Goal: Use online tool/utility: Use online tool/utility

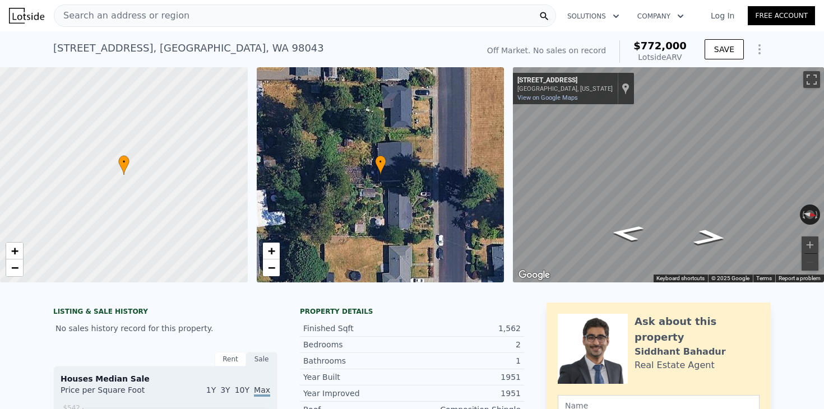
click at [756, 47] on icon "Show Options" at bounding box center [759, 49] width 13 height 13
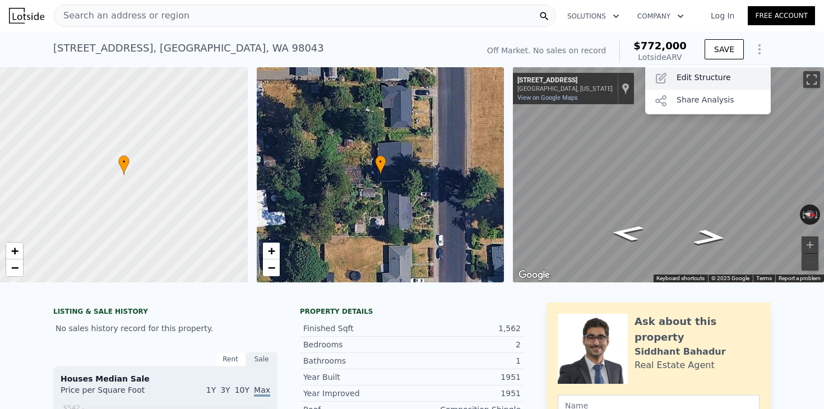
click at [744, 77] on div "Edit Structure" at bounding box center [708, 78] width 126 height 22
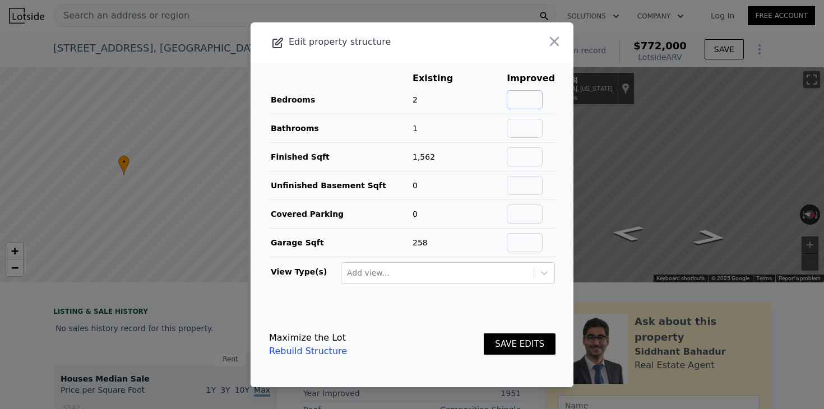
click at [539, 99] on input "text" at bounding box center [525, 99] width 36 height 19
type input "3"
click at [539, 129] on input "text" at bounding box center [525, 128] width 36 height 19
type input "2"
click at [553, 142] on td at bounding box center [530, 156] width 49 height 29
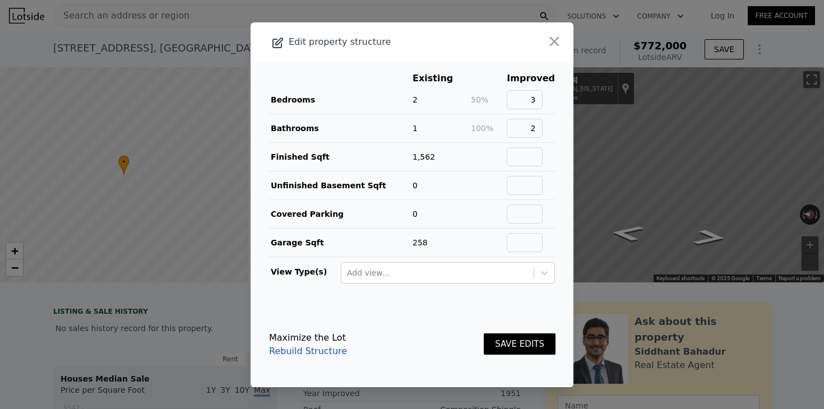
click at [530, 344] on button "SAVE EDITS" at bounding box center [520, 345] width 72 height 22
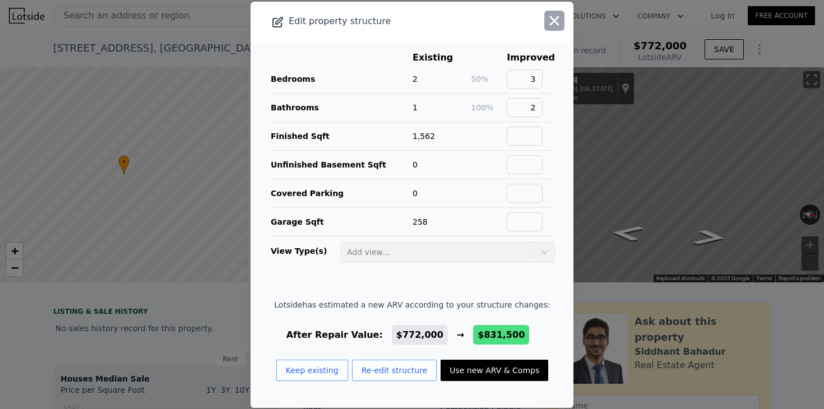
click at [550, 17] on icon "button" at bounding box center [555, 21] width 10 height 10
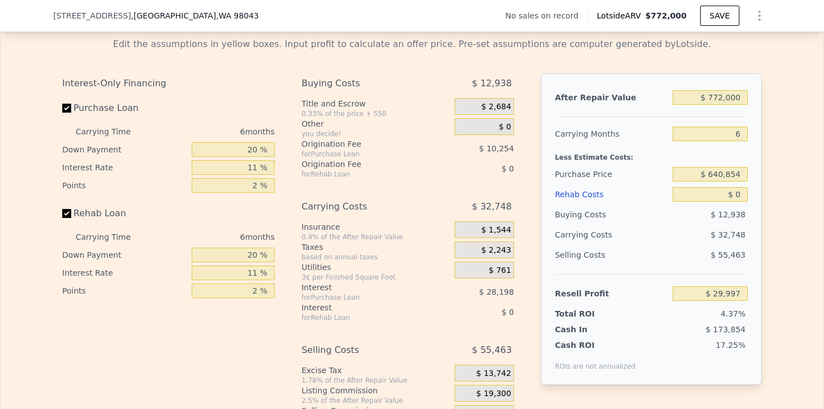
scroll to position [1691, 0]
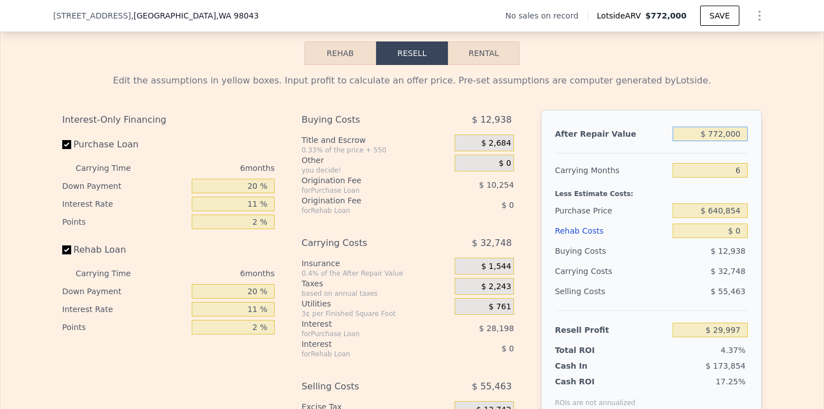
click at [719, 127] on input "$ 772,000" at bounding box center [710, 134] width 75 height 15
type input "$ 732,000"
type input "-$ 7,078"
type input "$ 732,000"
click at [760, 144] on div "After Repair Value $ 732,000 Carrying Months 6 Less Estimate Costs: Purchase Pr…" at bounding box center [651, 266] width 221 height 312
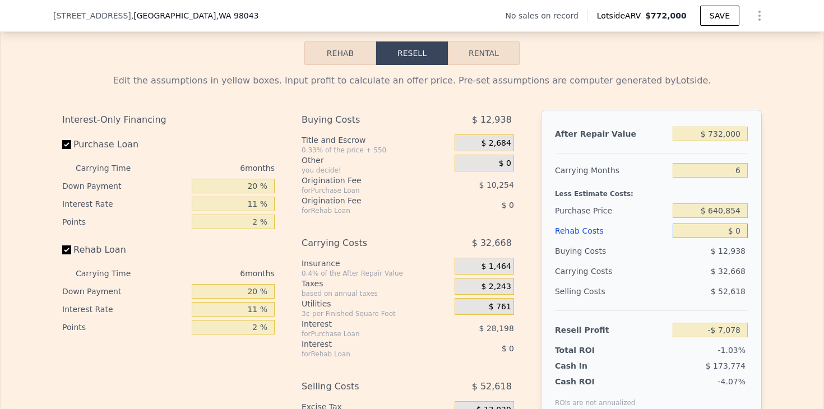
drag, startPoint x: 724, startPoint y: 220, endPoint x: 766, endPoint y: 220, distance: 42.0
click at [766, 220] on div "Edit the assumptions in yellow boxes. Input profit to calculate an offer price.…" at bounding box center [412, 273] width 718 height 417
type input "$ 9"
type input "-$ 7,087"
type input "$ 90"
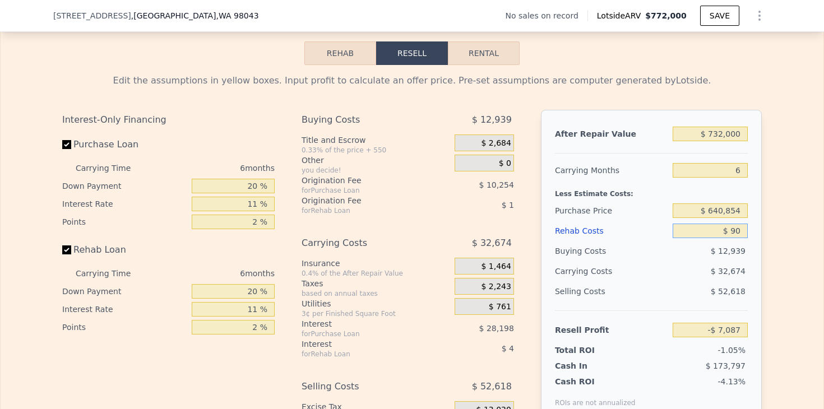
type input "-$ 7,175"
type input "$ 900"
type input "-$ 8,034"
type input "$ 9,000"
type input "-$ 16,618"
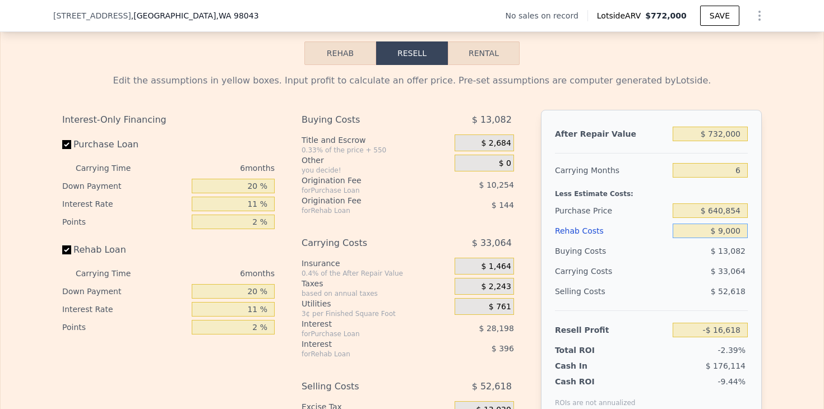
type input "$ 90,000"
type input "-$ 102,478"
type input "$ 90,000"
click at [779, 227] on div "Edit the assumptions in yellow boxes. Input profit to calculate an offer price.…" at bounding box center [412, 273] width 823 height 417
drag, startPoint x: 697, startPoint y: 201, endPoint x: 821, endPoint y: 197, distance: 123.9
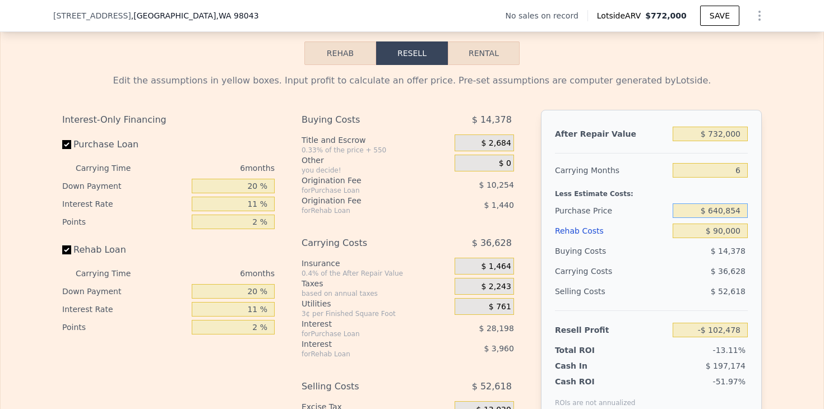
click at [823, 200] on div "Rehab Resell Rental Edit the assumptions in yellow boxes. Input profit to calcu…" at bounding box center [412, 262] width 824 height 540
type input "$ 772,000"
type input "$ 0"
type input "$ 29,997"
type input "$ 560,000"
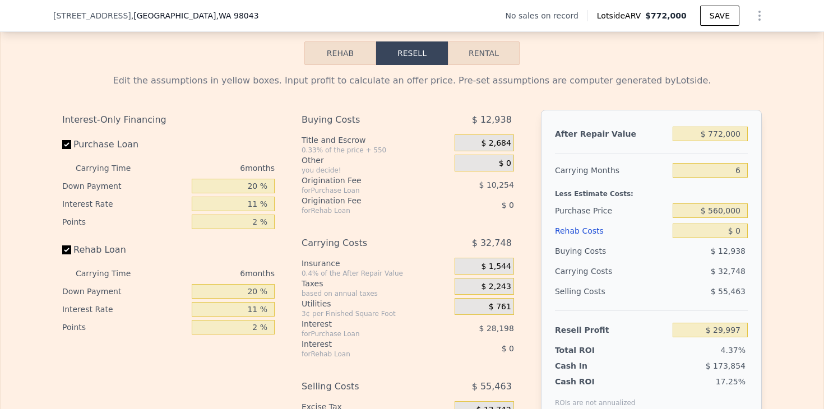
type input "$ 115,972"
click at [800, 220] on div "Edit the assumptions in yellow boxes. Input profit to calculate an offer price.…" at bounding box center [412, 273] width 823 height 417
click at [784, 223] on div "Edit the assumptions in yellow boxes. Input profit to calculate an offer price.…" at bounding box center [412, 273] width 823 height 417
click at [778, 216] on div "Edit the assumptions in yellow boxes. Input profit to calculate an offer price.…" at bounding box center [412, 273] width 823 height 417
drag, startPoint x: 718, startPoint y: 221, endPoint x: 779, endPoint y: 220, distance: 61.1
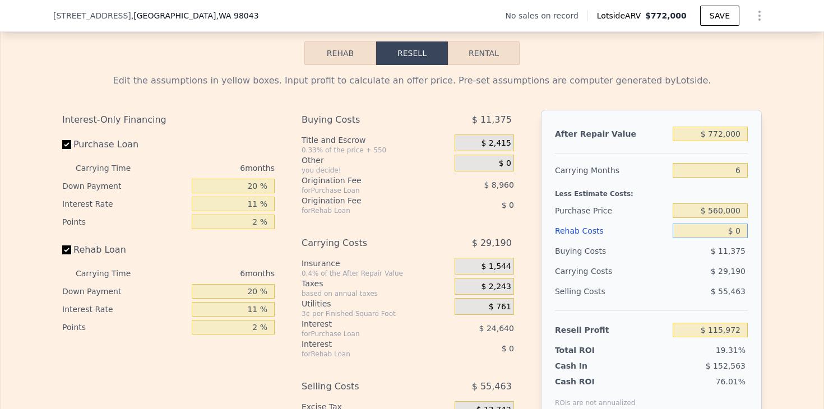
click at [751, 221] on div "After Repair Value $ 772,000 Carrying Months 6 Less Estimate Costs: Purchase Pr…" at bounding box center [651, 266] width 221 height 312
type input "$ 90"
type input "$ 115,875"
type input "$ 900"
type input "$ 115,016"
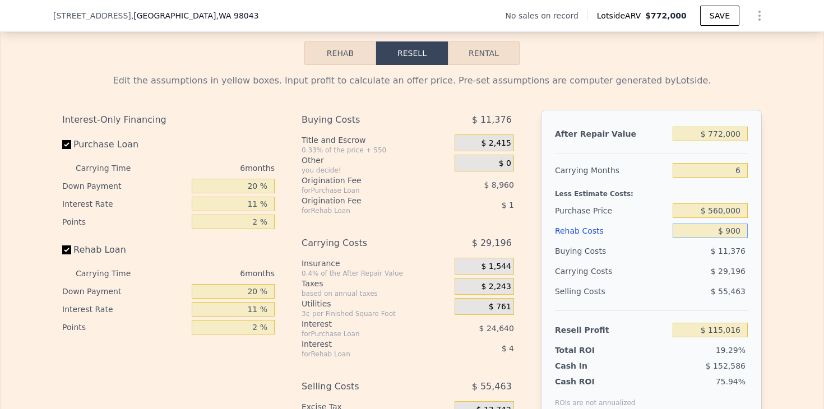
type input "$ 9,000"
type input "$ 106,432"
type input "$ 90,000"
type input "$ 20,572"
type input "$ 90,000"
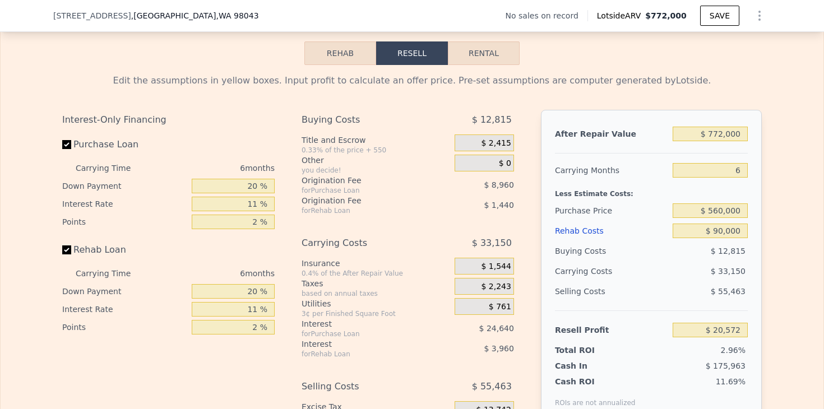
click at [766, 234] on div "Edit the assumptions in yellow boxes. Input profit to calculate an offer price.…" at bounding box center [412, 273] width 718 height 417
click at [716, 127] on input "$ 772,000" at bounding box center [710, 134] width 75 height 15
type input "$ 742,000"
type input "-$ 7,234"
type input "$ 742,000"
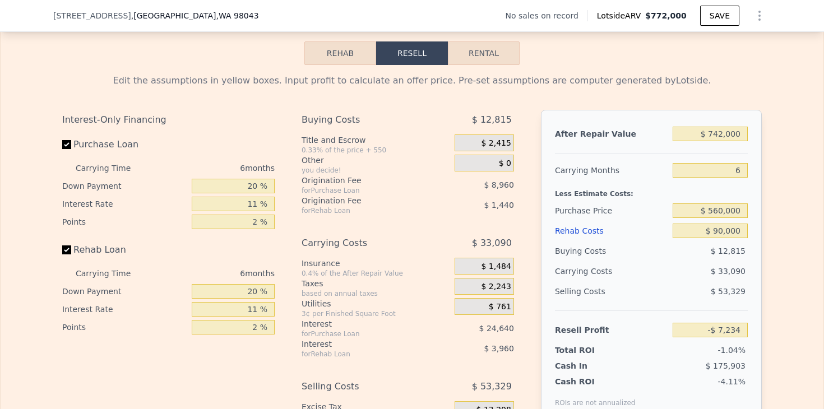
click at [795, 138] on div "Edit the assumptions in yellow boxes. Input profit to calculate an offer price.…" at bounding box center [412, 273] width 823 height 417
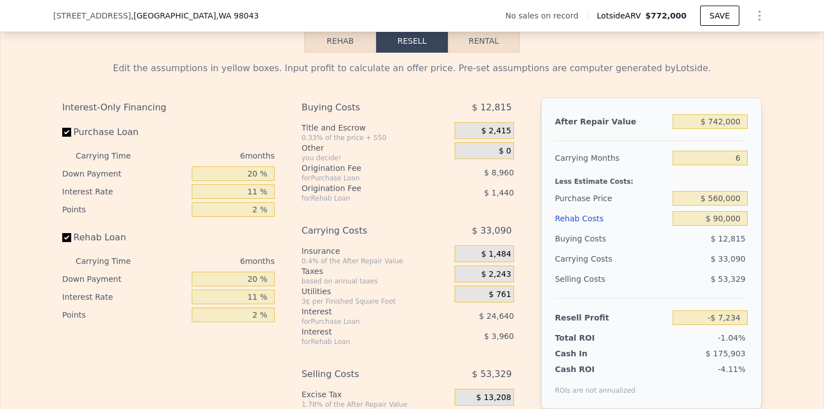
scroll to position [1707, 0]
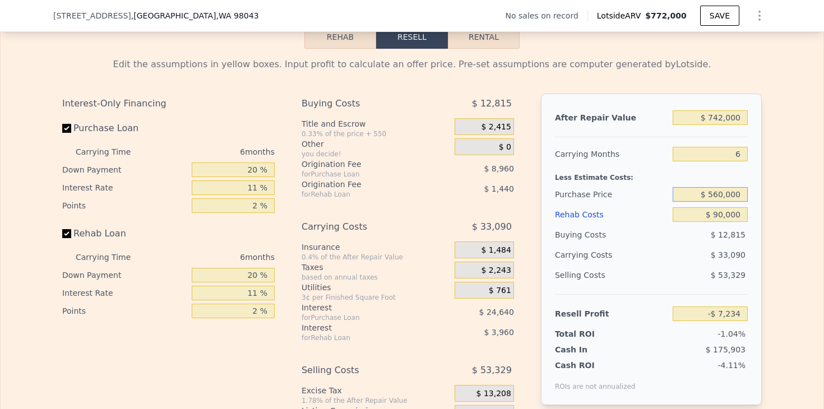
click at [719, 187] on input "$ 560,000" at bounding box center [710, 194] width 75 height 15
type input "$ 540,000"
click at [771, 189] on div "Edit the assumptions in yellow boxes. Input profit to calculate an offer price.…" at bounding box center [412, 257] width 823 height 417
type input "$ 14,035"
click at [718, 187] on input "$ 540,000" at bounding box center [710, 194] width 75 height 15
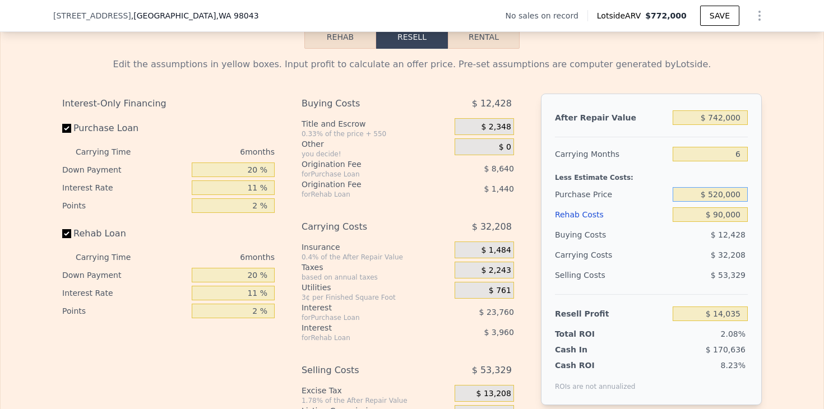
type input "$ 520,000"
type input "$ 35,303"
click at [767, 193] on div "Edit the assumptions in yellow boxes. Input profit to calculate an offer price.…" at bounding box center [412, 257] width 718 height 417
click at [718, 187] on input "$ 520,000" at bounding box center [710, 194] width 75 height 15
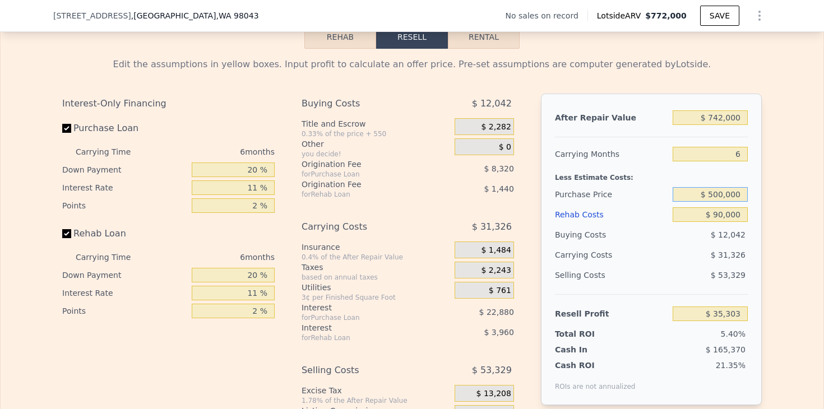
type input "$ 500,000"
type input "$ 56,566"
click at [789, 204] on div "Edit the assumptions in yellow boxes. Input profit to calculate an offer price.…" at bounding box center [412, 257] width 823 height 417
click at [719, 110] on input "$ 742,000" at bounding box center [710, 117] width 75 height 15
type input "$ 752,000"
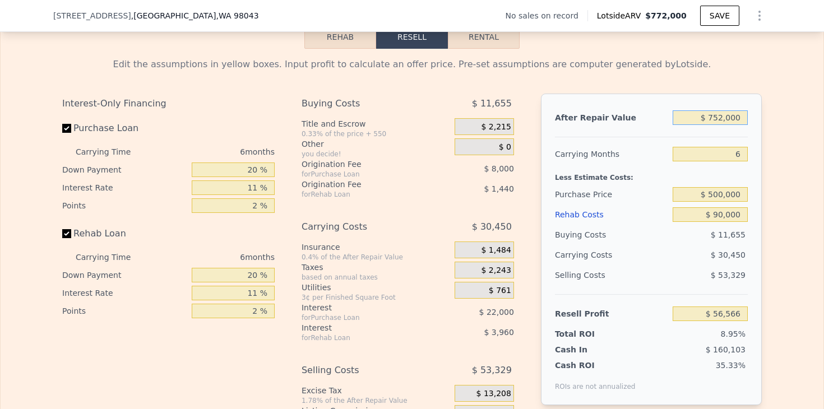
type input "$ 65,835"
type input "$ 75,000"
type input "-$ 561,656"
type input "$ 750,000"
type input "$ 63,981"
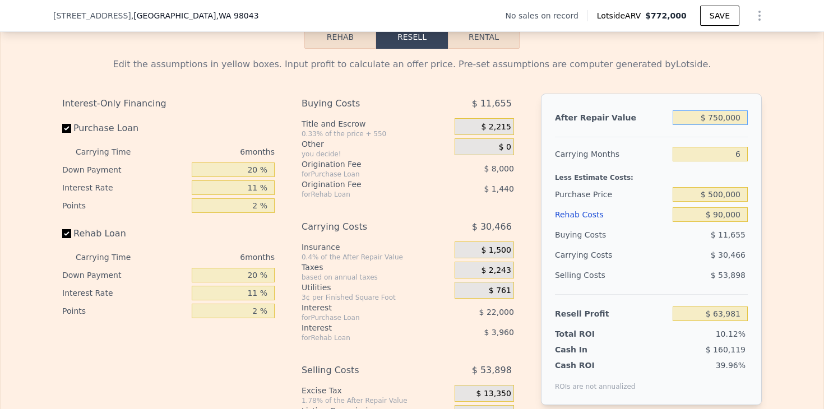
type input "$ 750,000"
click at [770, 126] on div "Edit the assumptions in yellow boxes. Input profit to calculate an offer price.…" at bounding box center [412, 257] width 718 height 417
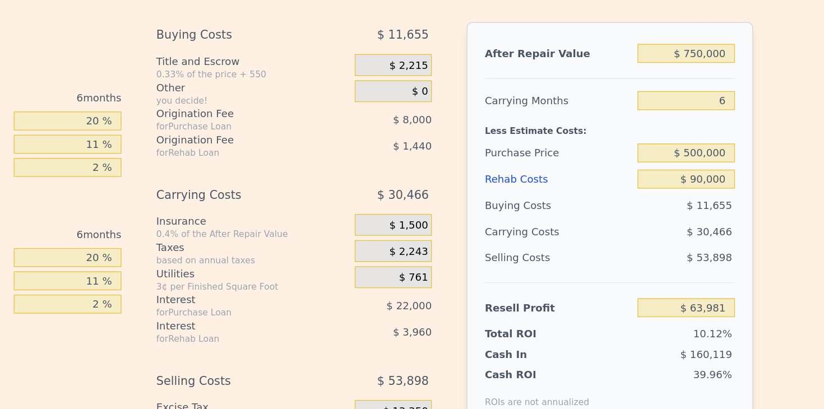
scroll to position [1737, 0]
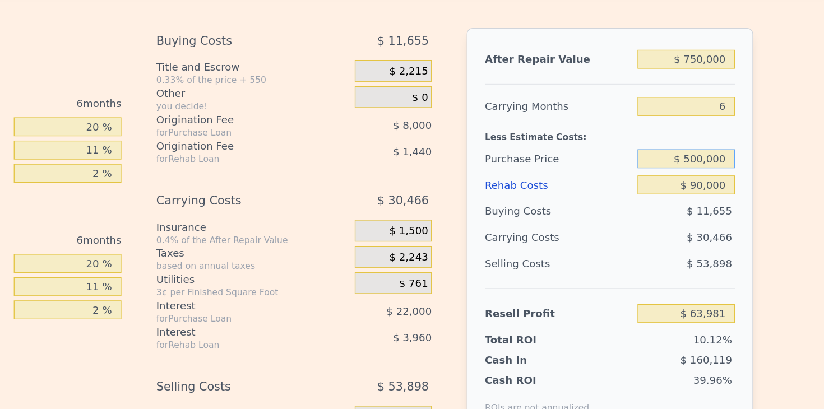
drag, startPoint x: 709, startPoint y: 151, endPoint x: 719, endPoint y: 151, distance: 9.5
click at [719, 157] on input "$ 500,000" at bounding box center [710, 164] width 75 height 15
type input "$ 480,000"
type input "$ 85,250"
click at [777, 161] on div "Edit the assumptions in yellow boxes. Input profit to calculate an offer price.…" at bounding box center [412, 226] width 823 height 417
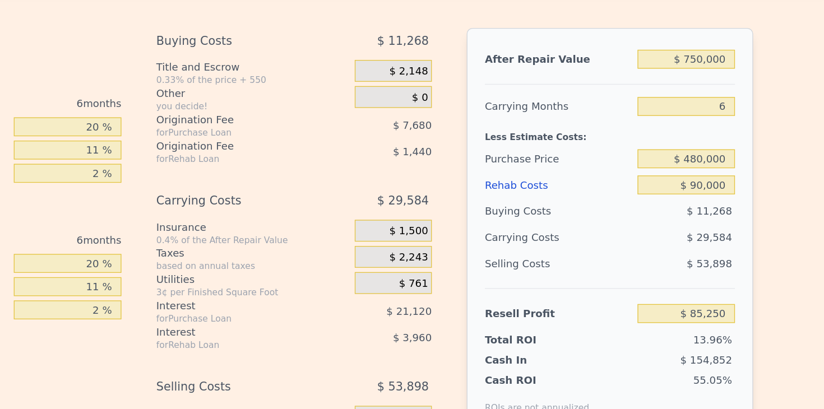
type input "$ 772,000"
type input "$ 0"
type input "$ 29,997"
drag, startPoint x: 744, startPoint y: 173, endPoint x: 729, endPoint y: 173, distance: 15.1
click at [729, 177] on input "$ 0" at bounding box center [710, 184] width 75 height 15
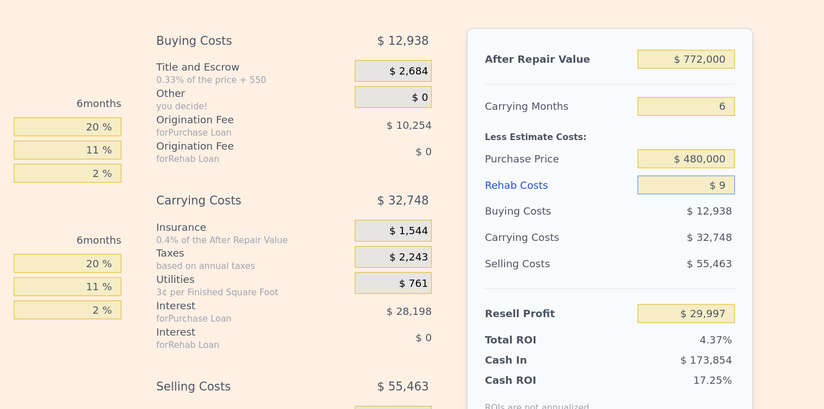
type input "$ 90"
type input "$ 29,900"
type input "$ 900"
type input "$ 29,041"
type input "$ 9,000"
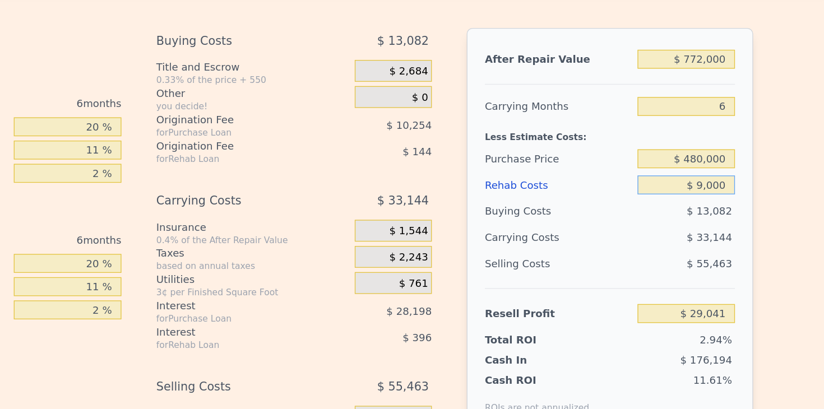
type input "$ 20,457"
type input "$ 90,000"
type input "-$ 65,403"
type input "$ 90,000"
click at [760, 198] on div "After Repair Value $ 772,000 Carrying Months 6 Less Estimate Costs: Purchase Pr…" at bounding box center [651, 219] width 221 height 312
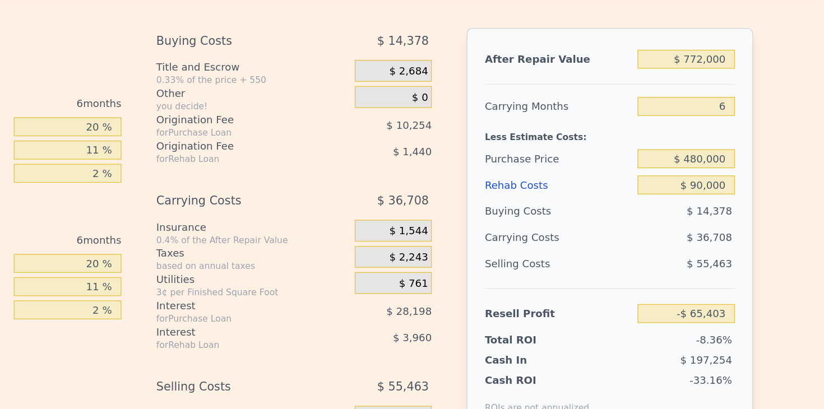
click at [760, 198] on div "After Repair Value $ 772,000 Carrying Months 6 Less Estimate Costs: Purchase Pr…" at bounding box center [651, 219] width 221 height 312
click at [715, 80] on input "$ 772,000" at bounding box center [710, 87] width 75 height 15
type input "$ 752,000"
type input "-$ 83,940"
type input "$ 752,000"
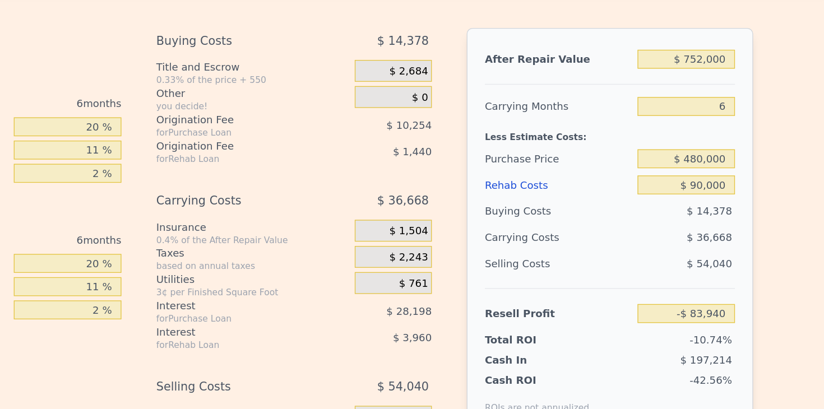
click at [781, 101] on div "Edit the assumptions in yellow boxes. Input profit to calculate an offer price.…" at bounding box center [412, 226] width 823 height 417
click at [776, 109] on div "Edit the assumptions in yellow boxes. Input profit to calculate an offer price.…" at bounding box center [412, 226] width 823 height 417
click at [741, 157] on input "$ 480,000" at bounding box center [710, 164] width 75 height 15
type input "$ 480,000"
type input "$ 87,104"
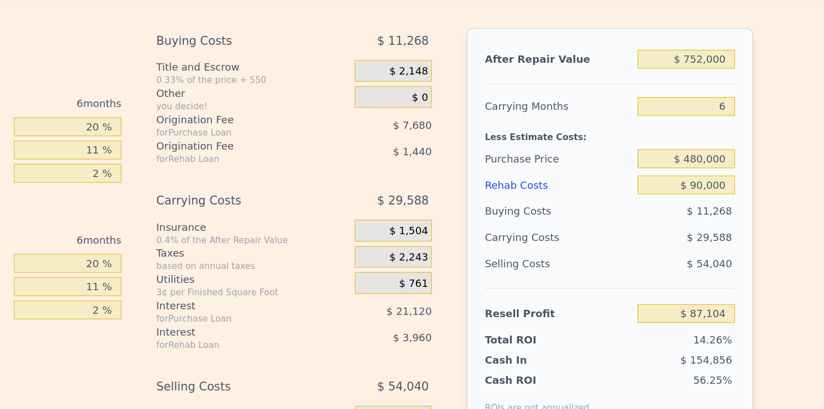
click at [780, 180] on div "Edit the assumptions in yellow boxes. Input profit to calculate an offer price.…" at bounding box center [412, 226] width 823 height 417
click at [779, 181] on div "Edit the assumptions in yellow boxes. Input profit to calculate an offer price.…" at bounding box center [412, 226] width 823 height 417
click at [717, 157] on input "$ 480,000" at bounding box center [710, 164] width 75 height 15
type input "$ 490,000"
type input "$ 76,472"
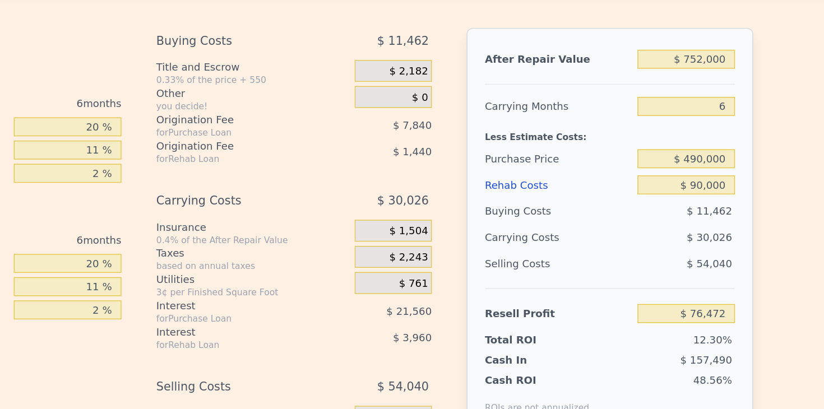
click at [762, 172] on div "Edit the assumptions in yellow boxes. Input profit to calculate an offer price.…" at bounding box center [412, 226] width 718 height 417
click at [767, 175] on div "Edit the assumptions in yellow boxes. Input profit to calculate an offer price.…" at bounding box center [412, 226] width 718 height 417
